Goal: Information Seeking & Learning: Check status

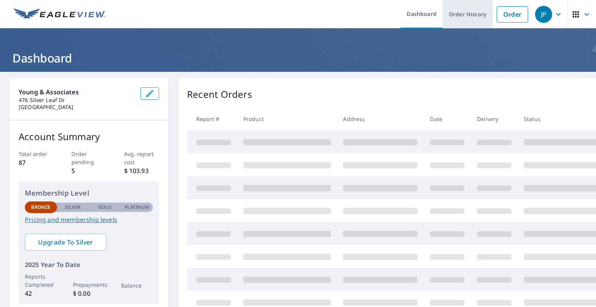
click at [462, 18] on link "Order History" at bounding box center [468, 14] width 50 height 28
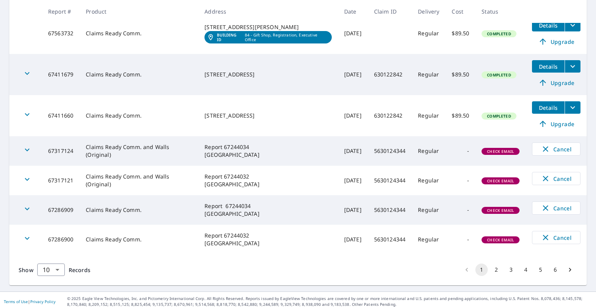
scroll to position [261, 0]
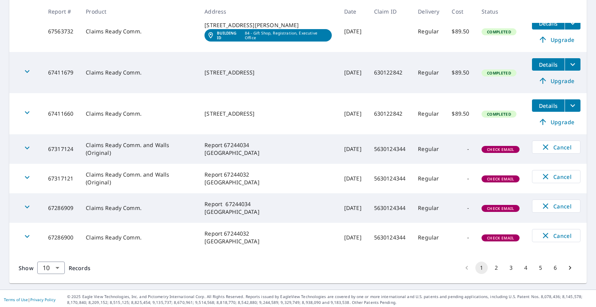
click at [495, 267] on button "2" at bounding box center [496, 268] width 12 height 12
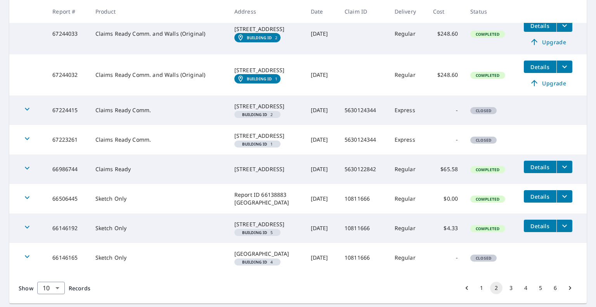
scroll to position [277, 0]
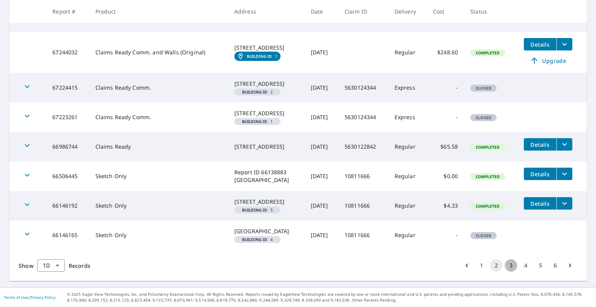
click at [505, 265] on button "3" at bounding box center [511, 265] width 12 height 12
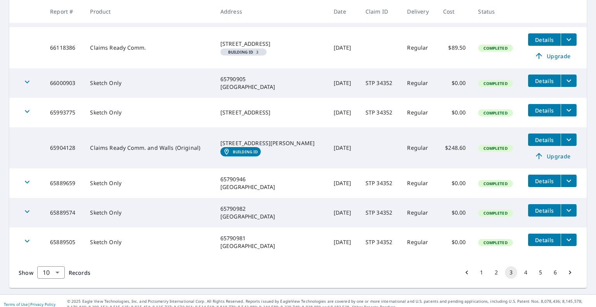
scroll to position [270, 0]
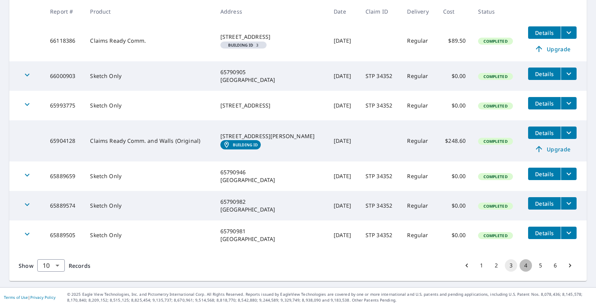
click at [521, 265] on button "4" at bounding box center [526, 265] width 12 height 12
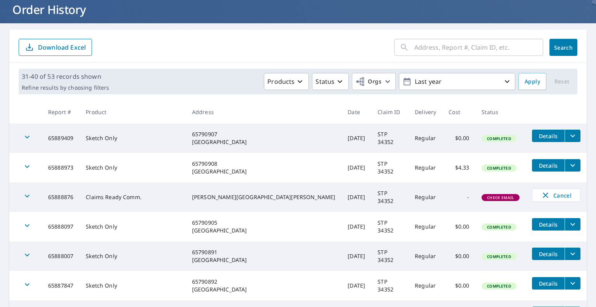
scroll to position [78, 0]
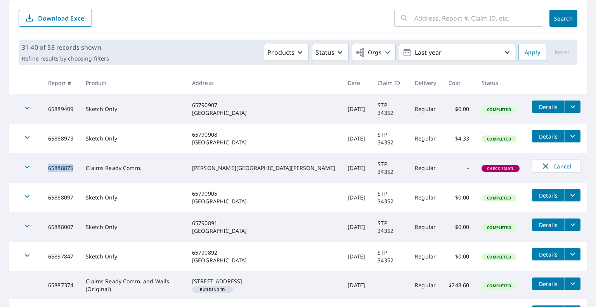
drag, startPoint x: 76, startPoint y: 168, endPoint x: 44, endPoint y: 168, distance: 32.6
click at [44, 168] on tr "65888876 Claims Ready Comm. [PERSON_NAME][GEOGRAPHIC_DATA] [DATE] STP 34352 Reg…" at bounding box center [298, 168] width 578 height 30
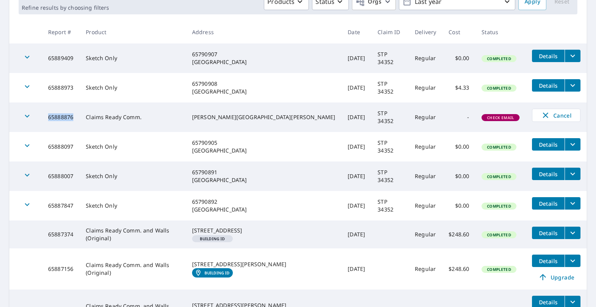
scroll to position [141, 0]
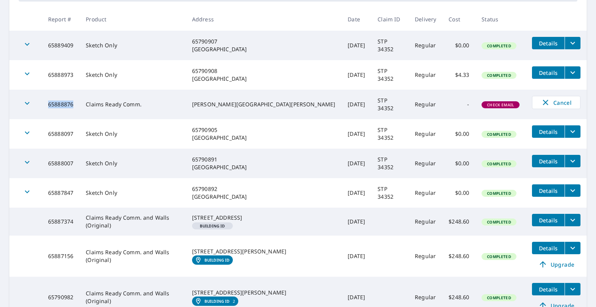
click at [30, 105] on icon "button" at bounding box center [27, 103] width 9 height 9
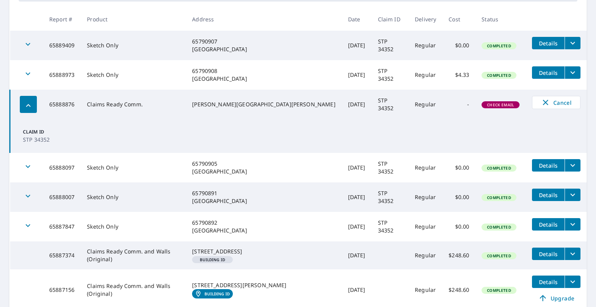
click at [90, 127] on td "Claim ID STP 34352" at bounding box center [298, 136] width 577 height 34
drag, startPoint x: 78, startPoint y: 104, endPoint x: 50, endPoint y: 105, distance: 28.3
click at [50, 105] on td "65888876" at bounding box center [62, 105] width 38 height 30
copy td "65888876"
